Goal: Check status: Check status

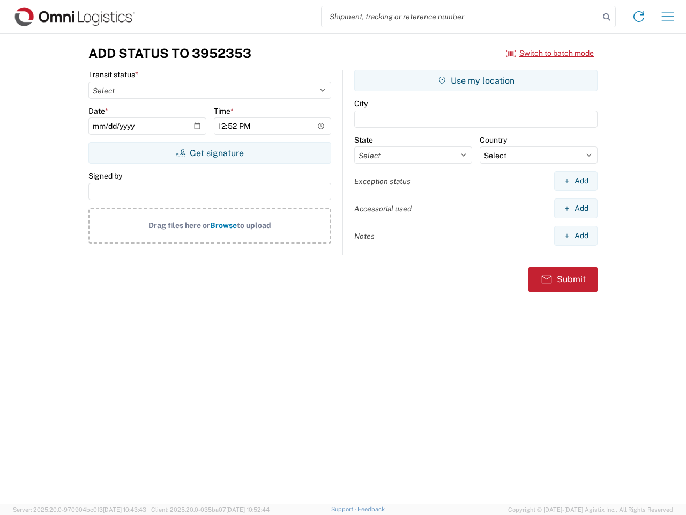
click at [461, 17] on input "search" at bounding box center [461, 16] width 278 height 20
click at [607, 17] on icon at bounding box center [607, 17] width 15 height 15
click at [639, 17] on icon at bounding box center [639, 16] width 17 height 17
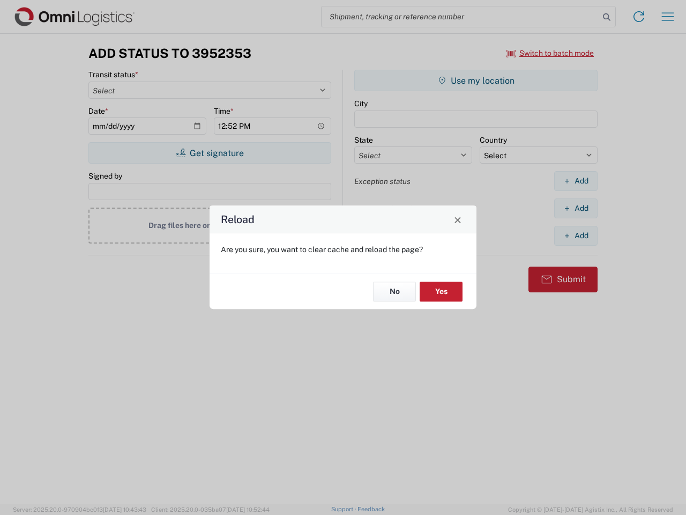
click at [668, 17] on div "Reload Are you sure, you want to clear cache and reload the page? No Yes" at bounding box center [343, 257] width 686 height 515
click at [551, 53] on div "Reload Are you sure, you want to clear cache and reload the page? No Yes" at bounding box center [343, 257] width 686 height 515
click at [210, 153] on div "Reload Are you sure, you want to clear cache and reload the page? No Yes" at bounding box center [343, 257] width 686 height 515
click at [476, 80] on div "Reload Are you sure, you want to clear cache and reload the page? No Yes" at bounding box center [343, 257] width 686 height 515
click at [576, 181] on div "Reload Are you sure, you want to clear cache and reload the page? No Yes" at bounding box center [343, 257] width 686 height 515
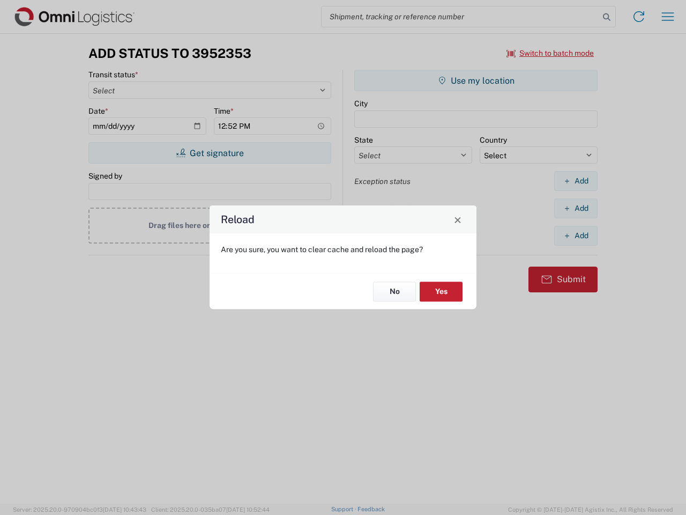
click at [576, 208] on div "Reload Are you sure, you want to clear cache and reload the page? No Yes" at bounding box center [343, 257] width 686 height 515
click at [576, 235] on div "Reload Are you sure, you want to clear cache and reload the page? No Yes" at bounding box center [343, 257] width 686 height 515
